Goal: Information Seeking & Learning: Learn about a topic

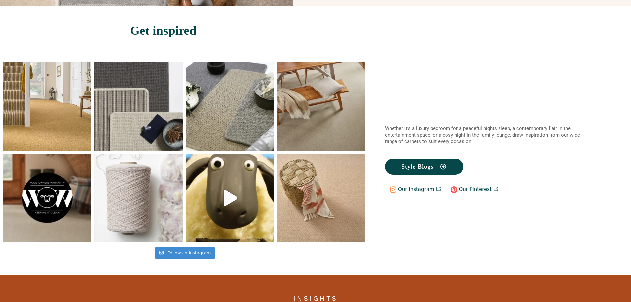
scroll to position [1126, 0]
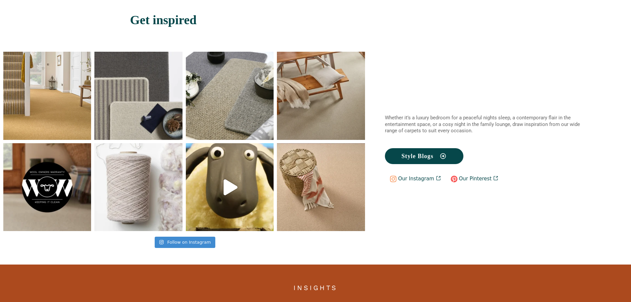
click at [201, 158] on img at bounding box center [230, 187] width 88 height 88
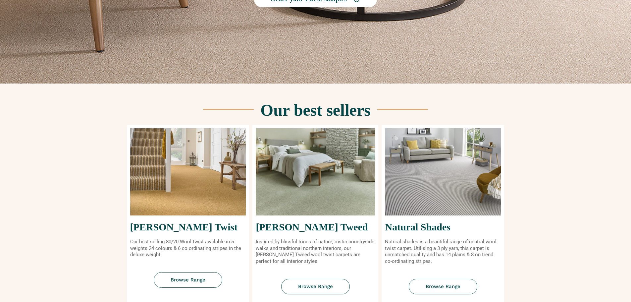
scroll to position [232, 0]
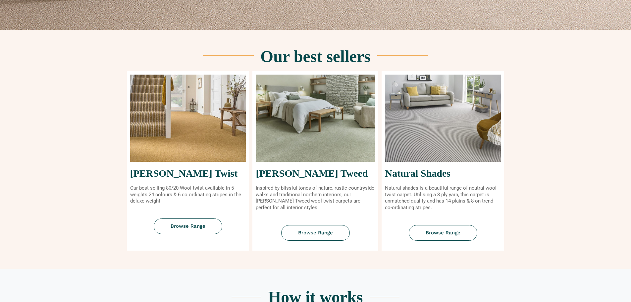
click at [157, 133] on img at bounding box center [188, 117] width 116 height 87
click at [168, 220] on link "Browse Range" at bounding box center [188, 226] width 69 height 16
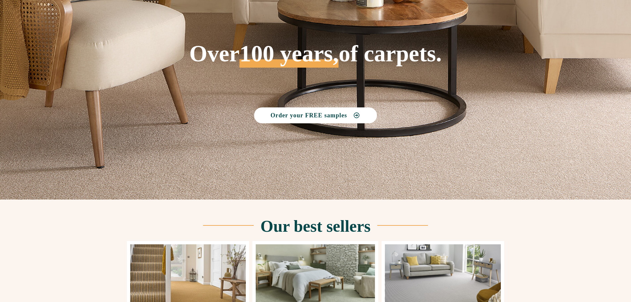
scroll to position [0, 0]
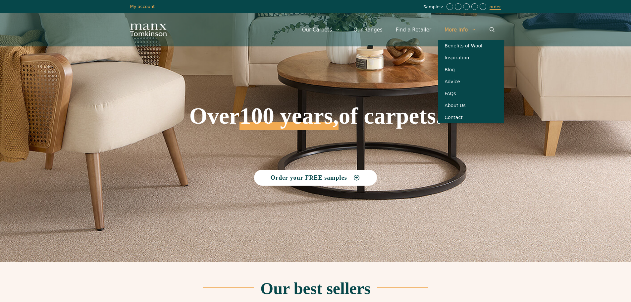
click at [465, 26] on link "More Info" at bounding box center [460, 30] width 45 height 20
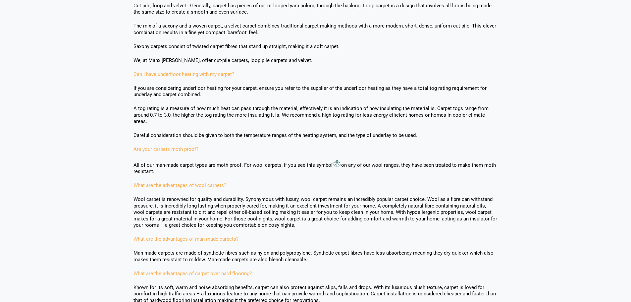
scroll to position [331, 0]
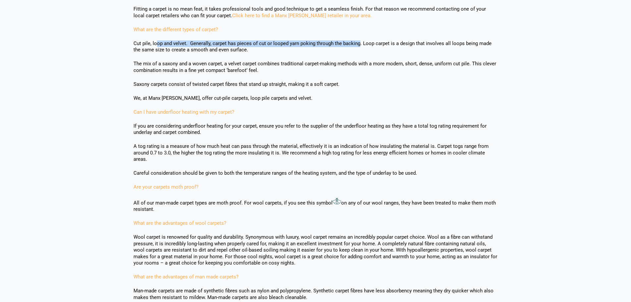
drag, startPoint x: 157, startPoint y: 43, endPoint x: 358, endPoint y: 46, distance: 201.6
click at [358, 46] on p "Cut pile, loop and velvet. Generally, carpet has pieces of cut or looped yarn p…" at bounding box center [315, 46] width 364 height 13
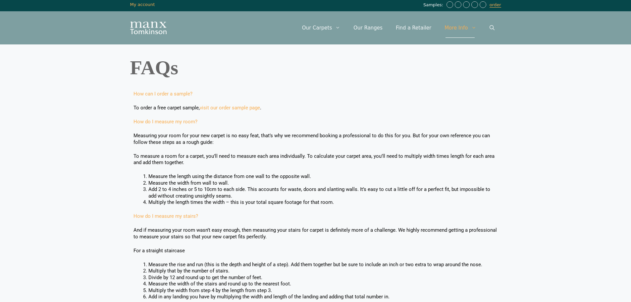
scroll to position [0, 0]
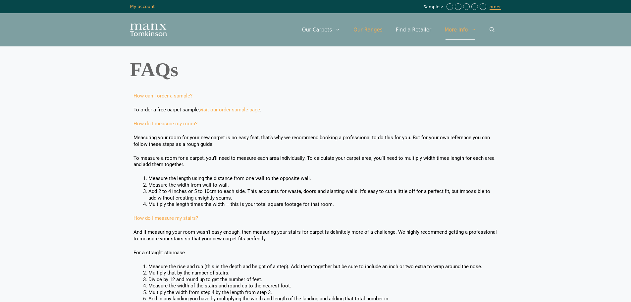
click at [372, 34] on link "Our Ranges" at bounding box center [368, 30] width 42 height 20
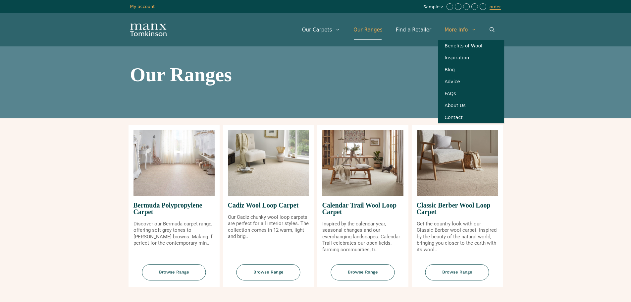
click at [457, 33] on link "More Info" at bounding box center [460, 30] width 45 height 20
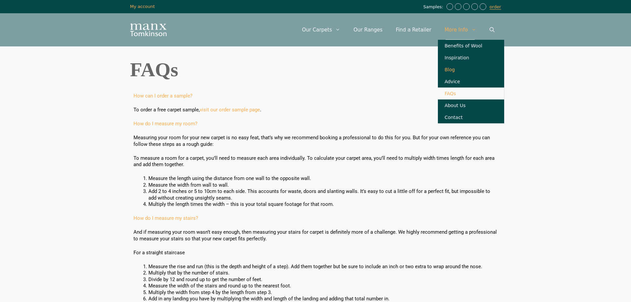
click at [446, 69] on link "Blog" at bounding box center [471, 70] width 66 height 12
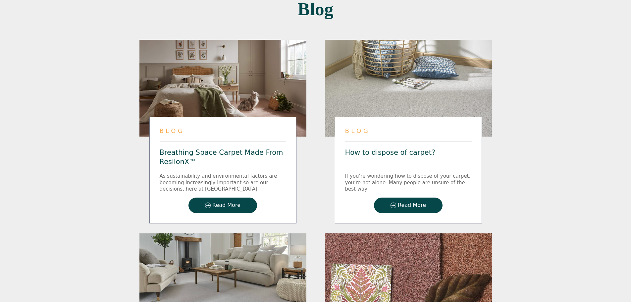
scroll to position [199, 0]
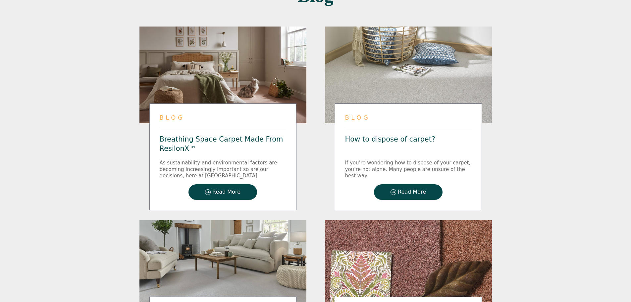
click at [215, 139] on link "Breathing Space Carpet Made From ResilonX™" at bounding box center [221, 143] width 123 height 17
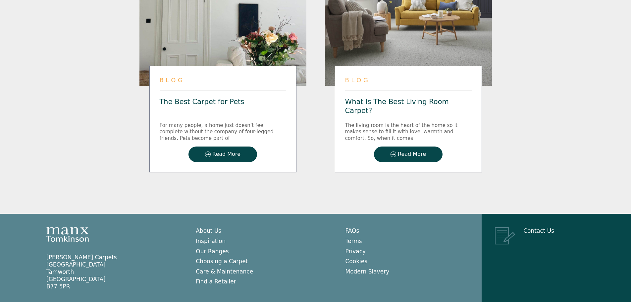
scroll to position [1023, 0]
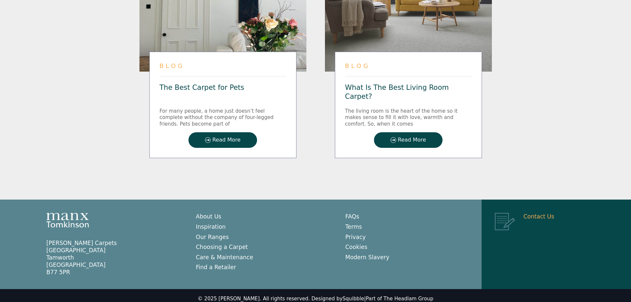
click at [536, 213] on link "Contact Us" at bounding box center [538, 216] width 31 height 7
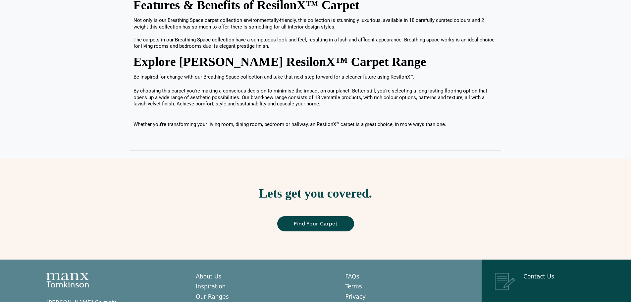
scroll to position [795, 0]
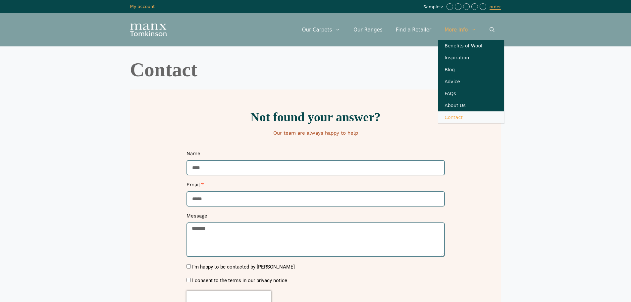
click at [452, 25] on link "More Info" at bounding box center [460, 30] width 45 height 20
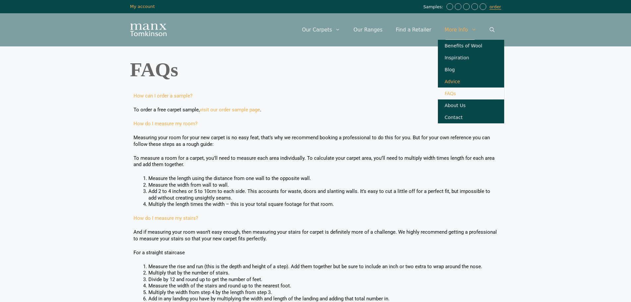
click at [452, 80] on link "Advice" at bounding box center [471, 81] width 66 height 12
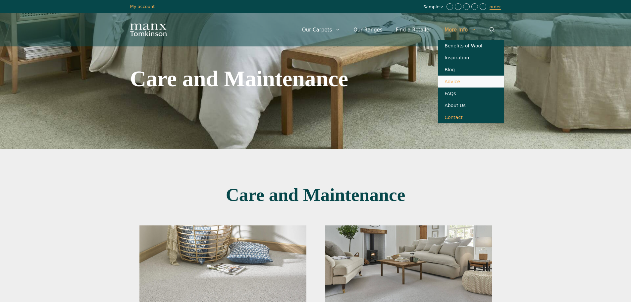
click at [450, 123] on link "Contact" at bounding box center [471, 117] width 66 height 12
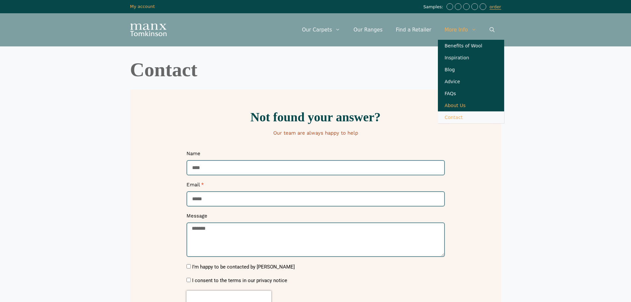
click at [456, 111] on link "About Us" at bounding box center [471, 105] width 66 height 12
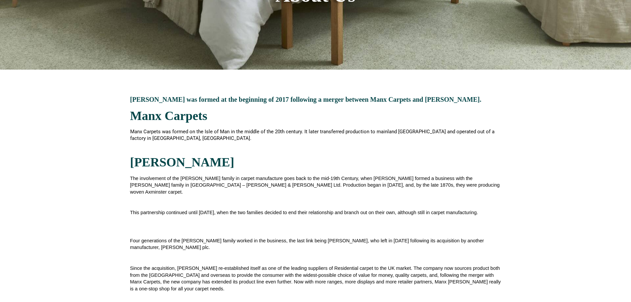
scroll to position [99, 0]
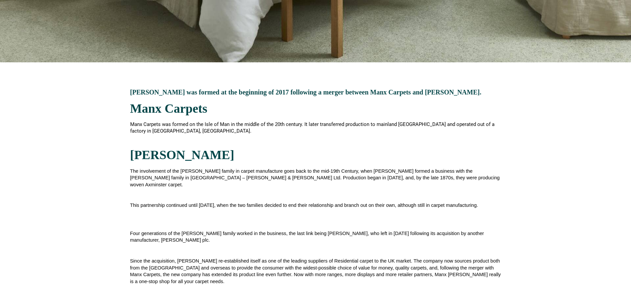
drag, startPoint x: 78, startPoint y: 109, endPoint x: 272, endPoint y: 203, distance: 215.6
drag, startPoint x: 272, startPoint y: 203, endPoint x: 77, endPoint y: 113, distance: 214.3
click at [77, 113] on section "Manx Tomkinson was formed at the beginning of 2017 following a merger between M…" at bounding box center [315, 186] width 631 height 249
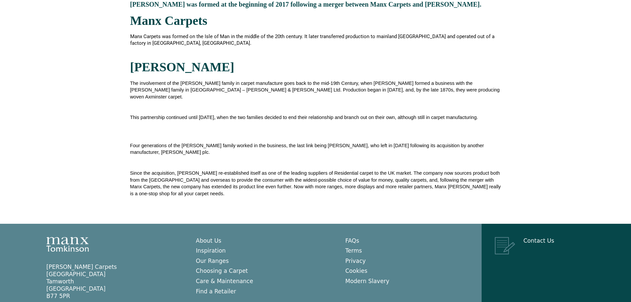
scroll to position [199, 0]
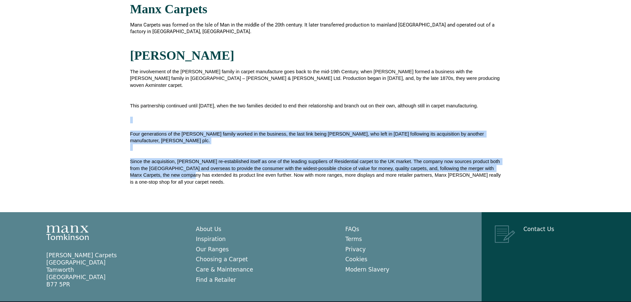
drag, startPoint x: 191, startPoint y: 167, endPoint x: 73, endPoint y: 112, distance: 131.1
click at [73, 112] on section "Manx Tomkinson was formed at the beginning of 2017 following a merger between M…" at bounding box center [315, 87] width 631 height 249
click at [115, 117] on section "Manx Tomkinson was formed at the beginning of 2017 following a merger between M…" at bounding box center [315, 87] width 631 height 249
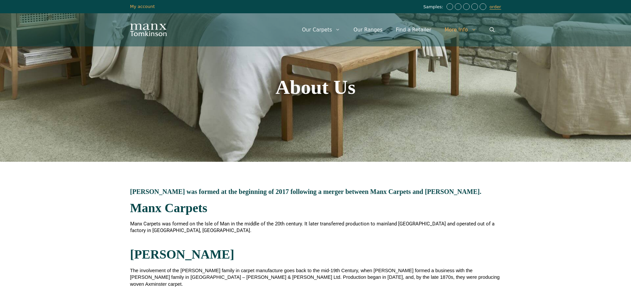
scroll to position [0, 0]
click at [156, 32] on img "Site" at bounding box center [148, 30] width 36 height 13
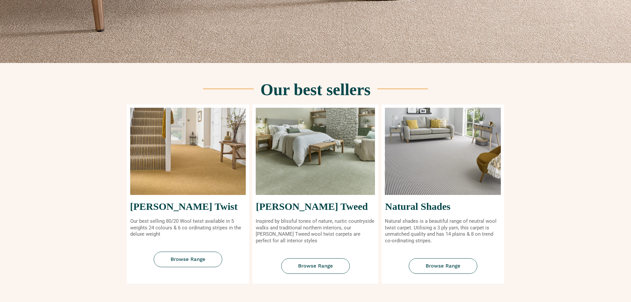
scroll to position [232, 0]
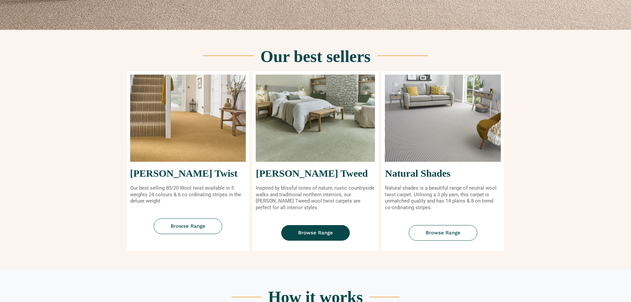
click at [302, 235] on link "Browse Range" at bounding box center [315, 233] width 69 height 16
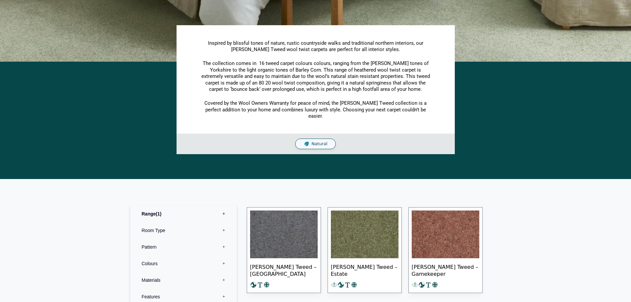
scroll to position [199, 0]
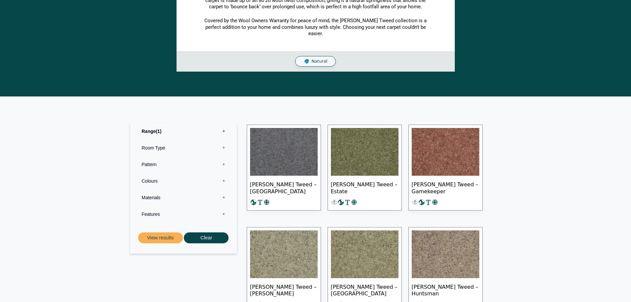
click at [220, 189] on label "Materials 0" at bounding box center [183, 197] width 97 height 17
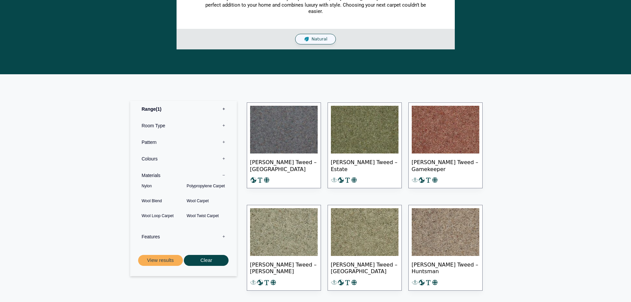
scroll to position [232, 0]
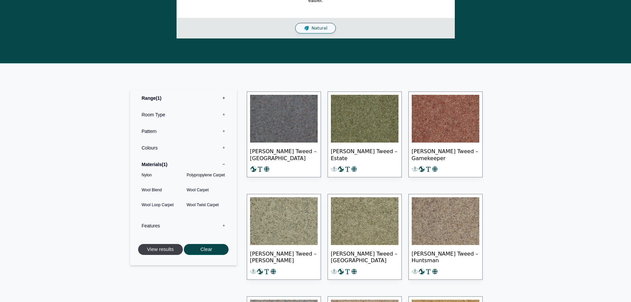
click at [163, 244] on button "View results" at bounding box center [160, 249] width 45 height 11
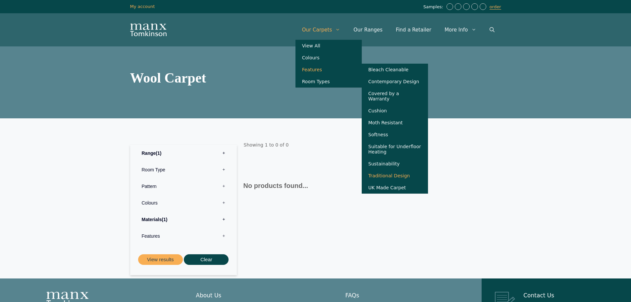
click at [404, 181] on link "Traditional Design" at bounding box center [395, 176] width 66 height 12
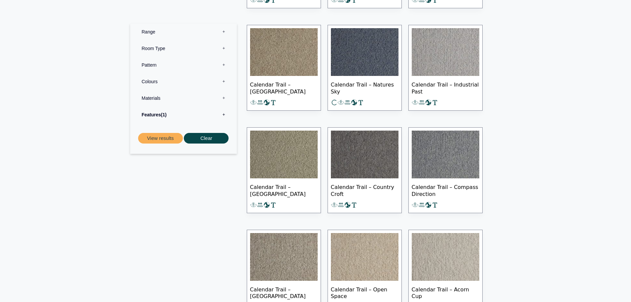
scroll to position [298, 0]
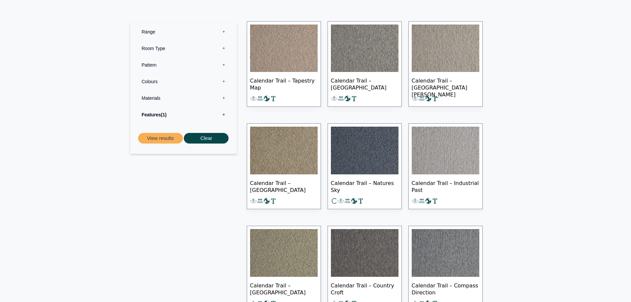
click at [443, 152] on img at bounding box center [446, 150] width 68 height 48
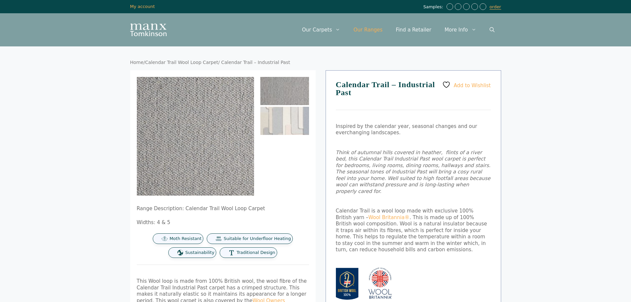
click at [372, 27] on link "Our Ranges" at bounding box center [368, 30] width 42 height 20
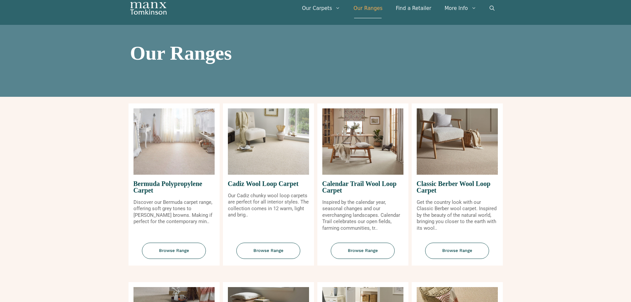
scroll to position [33, 0]
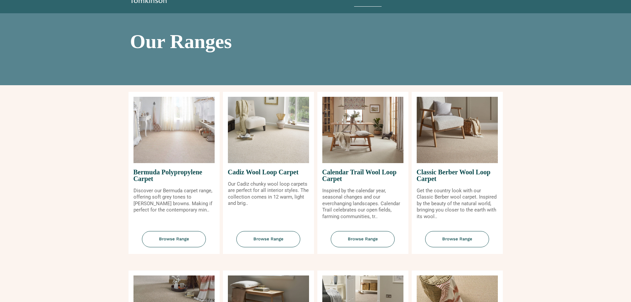
click at [360, 157] on img at bounding box center [362, 130] width 81 height 66
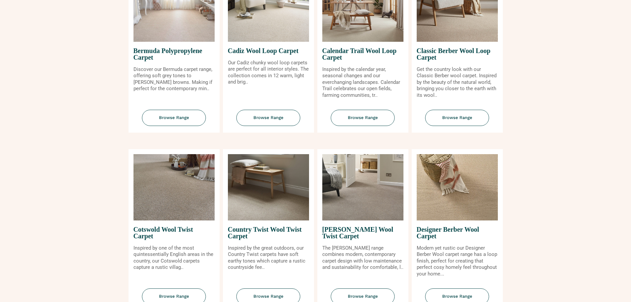
scroll to position [166, 0]
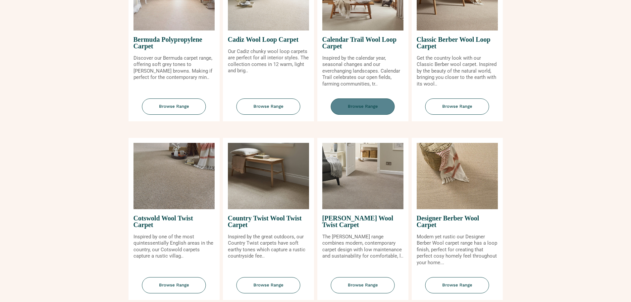
click at [343, 110] on span "Browse Range" at bounding box center [363, 106] width 64 height 16
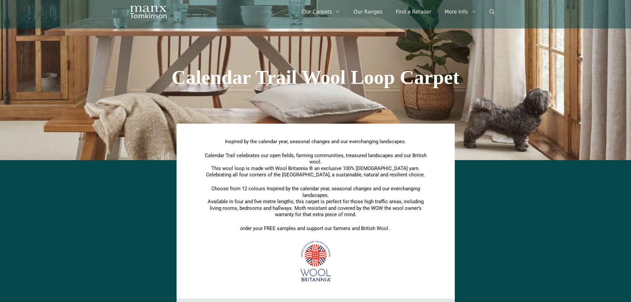
scroll to position [33, 0]
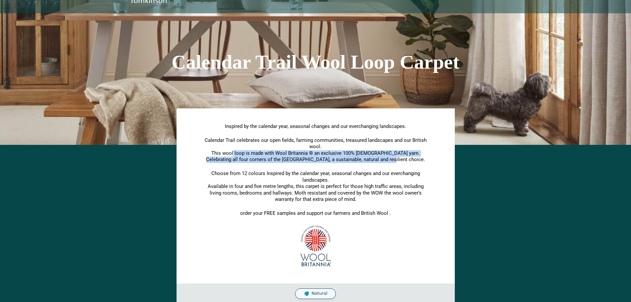
drag, startPoint x: 229, startPoint y: 152, endPoint x: 415, endPoint y: 161, distance: 186.6
click at [415, 161] on p "Calendar Trail celebrates our open fields, farming communities, treasured lands…" at bounding box center [315, 150] width 228 height 26
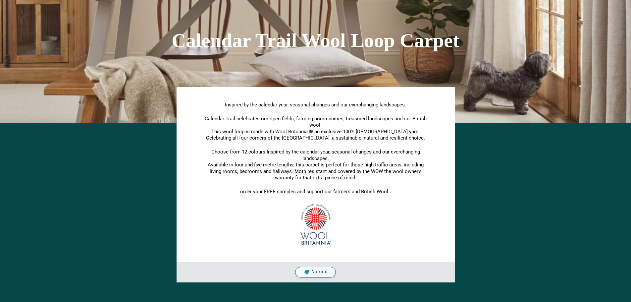
scroll to position [66, 0]
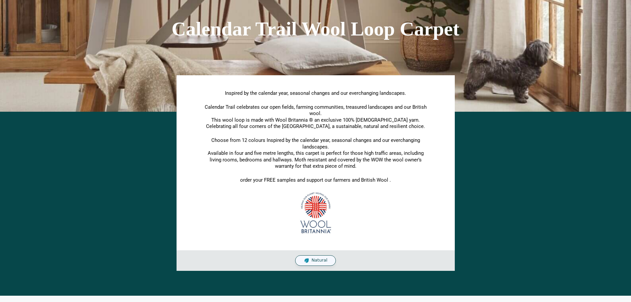
drag, startPoint x: 213, startPoint y: 142, endPoint x: 348, endPoint y: 168, distance: 138.2
click at [348, 168] on p "Choose from 12 colours Inspired by the calendar year, seasonal changes and our …" at bounding box center [315, 153] width 228 height 32
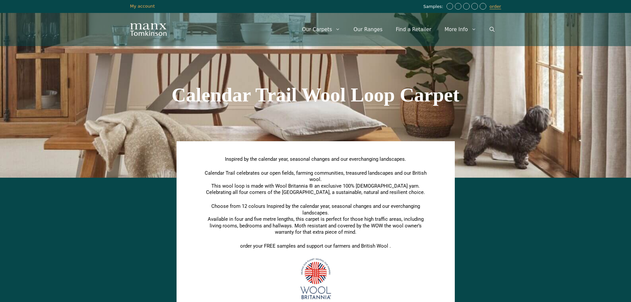
scroll to position [0, 0]
click at [355, 181] on p "Calendar Trail celebrates our open fields, farming communities, treasured lands…" at bounding box center [315, 183] width 228 height 26
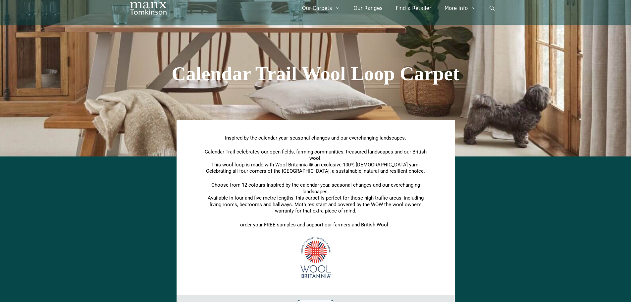
scroll to position [33, 0]
